Goal: Book appointment/travel/reservation

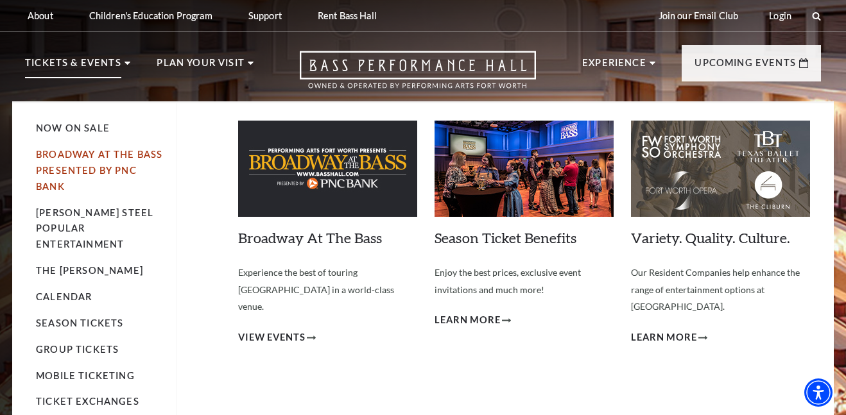
click at [82, 151] on link "Broadway At The Bass presented by PNC Bank" at bounding box center [99, 170] width 126 height 43
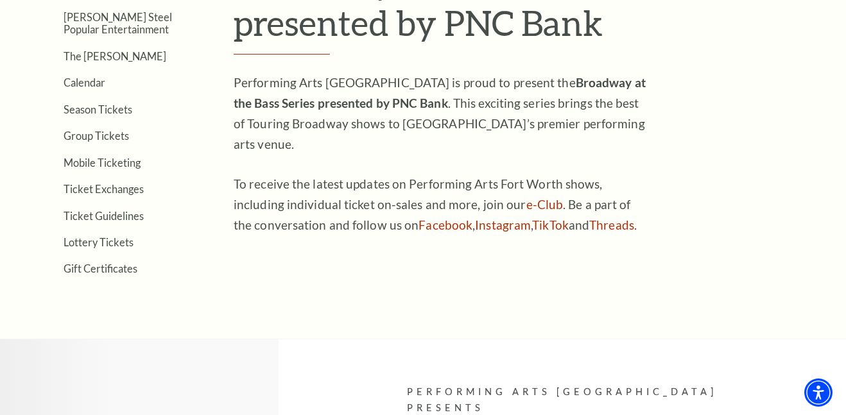
scroll to position [442, 0]
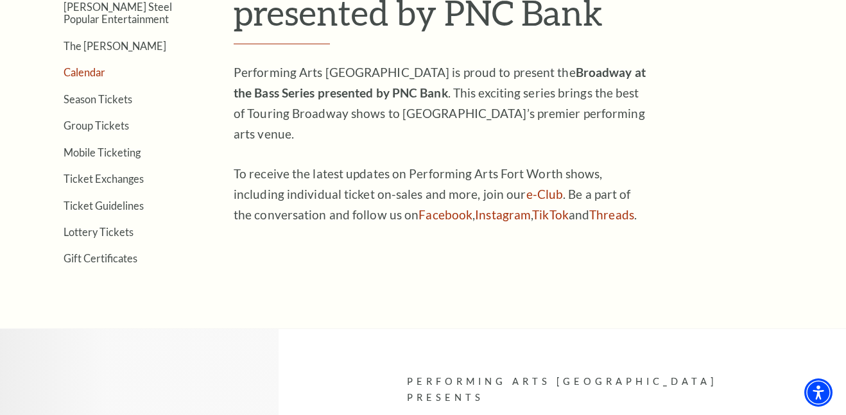
click at [94, 69] on link "Calendar" at bounding box center [85, 72] width 42 height 12
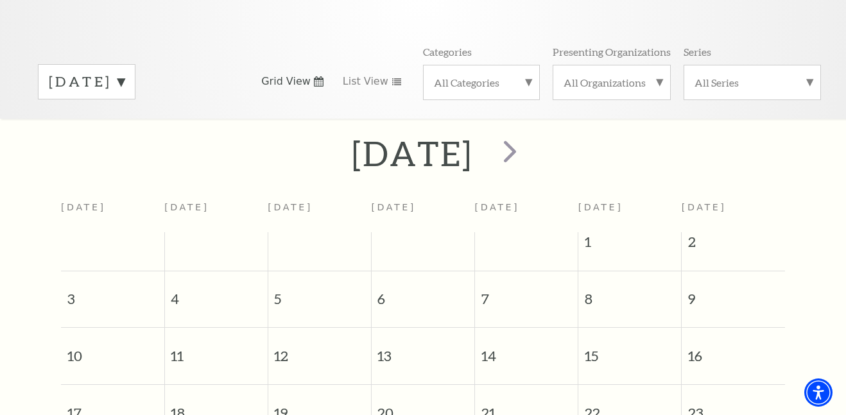
scroll to position [160, 0]
click at [528, 146] on span "next" at bounding box center [510, 152] width 37 height 37
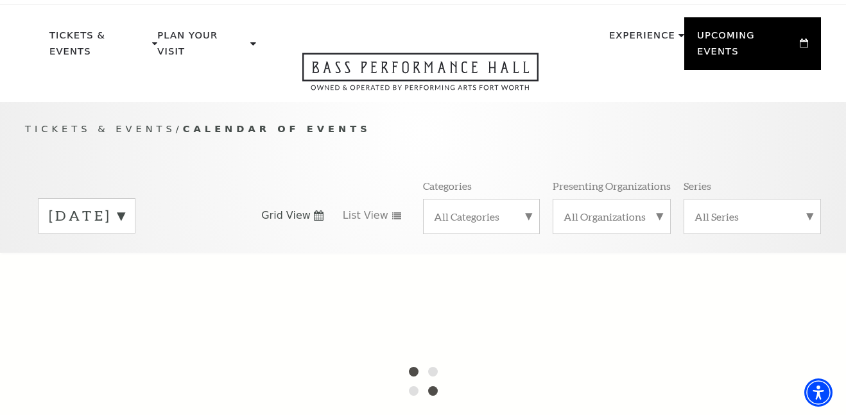
scroll to position [0, 0]
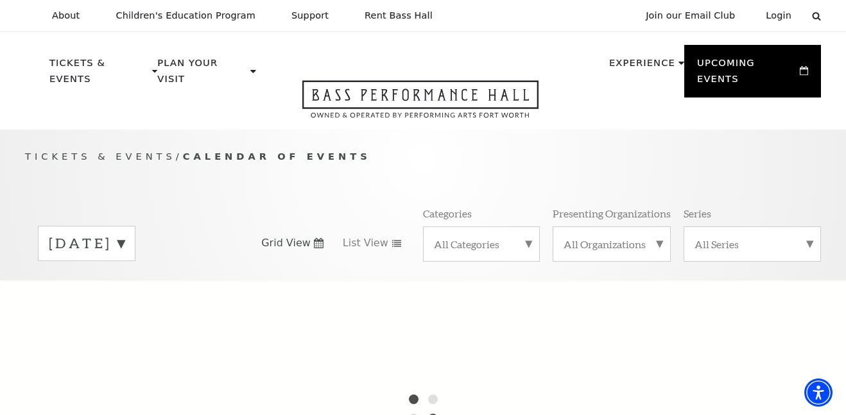
click at [125, 235] on label "August 2025" at bounding box center [87, 244] width 76 height 20
click at [125, 257] on label "September 2025" at bounding box center [87, 271] width 76 height 28
